Goal: Task Accomplishment & Management: Complete application form

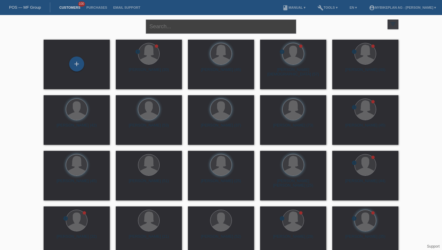
click at [159, 28] on input "text" at bounding box center [221, 27] width 150 height 14
click at [82, 64] on div "+" at bounding box center [76, 64] width 15 height 15
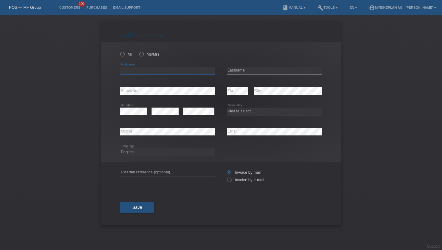
click at [124, 69] on input "text" at bounding box center [167, 71] width 95 height 8
paste input "[PERSON_NAME] [PERSON_NAME]"
click at [152, 71] on input "[PERSON_NAME]" at bounding box center [167, 71] width 95 height 8
click at [152, 71] on input "Alina Jackeline Bieri" at bounding box center [167, 71] width 95 height 8
type input "Alina Jackeline"
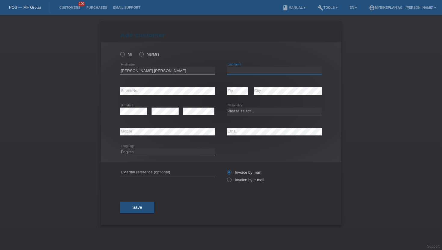
click at [230, 70] on input "text" at bounding box center [274, 71] width 95 height 8
paste input "Bieri"
type input "Bieri"
click at [242, 111] on select "Please select... Switzerland Austria Germany Liechtenstein ------------ Afghani…" at bounding box center [274, 111] width 95 height 7
select select "CH"
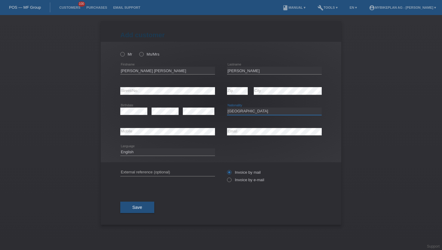
click at [227, 108] on select "Please select... Switzerland Austria Germany Liechtenstein ------------ Afghani…" at bounding box center [274, 111] width 95 height 7
click at [226, 177] on icon at bounding box center [226, 177] width 0 height 0
click at [229, 180] on input "Invoice by e-mail" at bounding box center [229, 182] width 4 height 8
radio input "true"
click at [125, 208] on button "Save" at bounding box center [137, 207] width 34 height 11
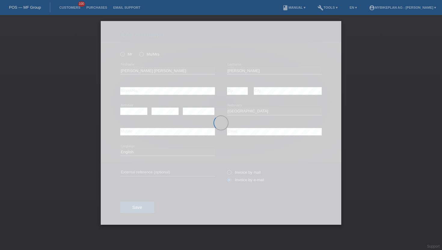
click at [140, 54] on div at bounding box center [221, 123] width 241 height 204
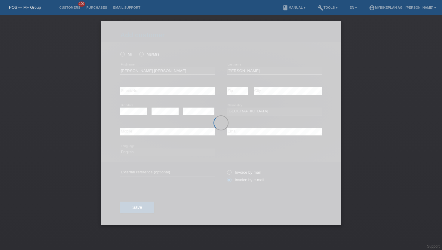
click at [140, 54] on div at bounding box center [221, 123] width 241 height 204
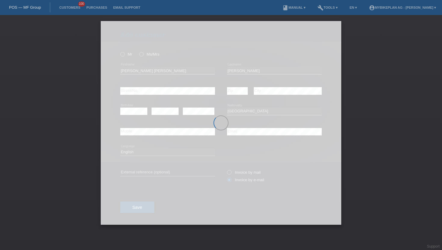
click at [140, 54] on div at bounding box center [221, 123] width 241 height 204
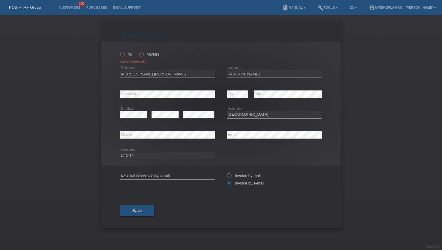
click at [138, 51] on icon at bounding box center [138, 51] width 0 height 0
click at [140, 54] on input "Ms/Mrs" at bounding box center [141, 54] width 4 height 4
radio input "true"
click at [137, 213] on span "Save" at bounding box center [137, 210] width 10 height 5
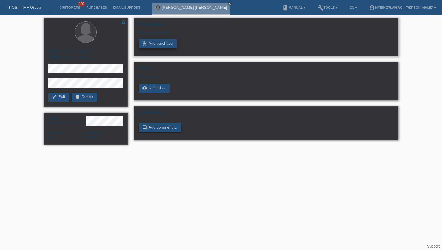
click at [161, 45] on link "add_shopping_cart Add purchase" at bounding box center [158, 43] width 38 height 9
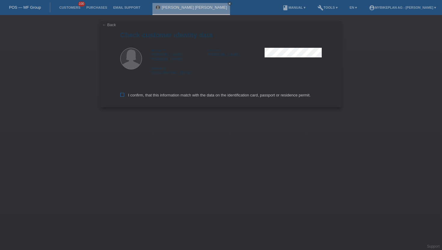
click at [121, 93] on icon at bounding box center [122, 95] width 4 height 4
click at [121, 93] on input "I confirm, that this information match with the data on the identification card…" at bounding box center [122, 95] width 4 height 4
checkbox input "true"
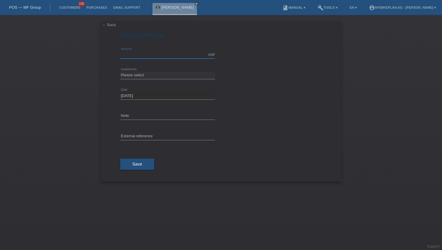
click at [143, 57] on input "text" at bounding box center [167, 55] width 95 height 8
type input "15000.00"
click at [134, 76] on select "Please select 6 instalments 12 instalments 18 instalments 24 instalments 36 ins…" at bounding box center [167, 75] width 95 height 7
select select "488"
click at [120, 72] on select "Please select 6 instalments 12 instalments 18 instalments 24 instalments 36 ins…" at bounding box center [167, 75] width 95 height 7
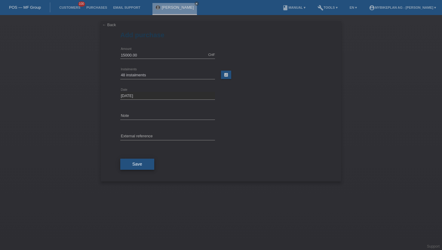
click at [130, 167] on button "Save" at bounding box center [137, 164] width 34 height 11
